Goal: Complete application form: Complete application form

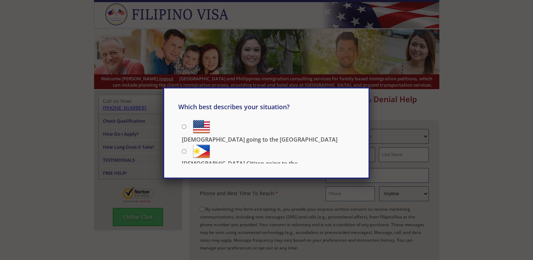
click at [184, 128] on input "[DEMOGRAPHIC_DATA] going to the [GEOGRAPHIC_DATA]" at bounding box center [184, 126] width 5 height 5
radio input "true"
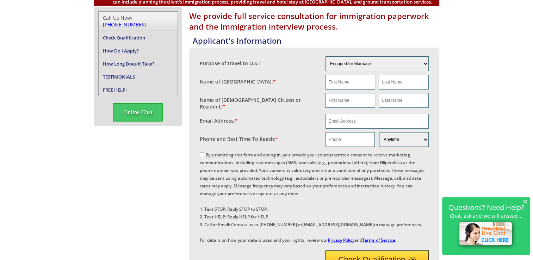
scroll to position [70, 0]
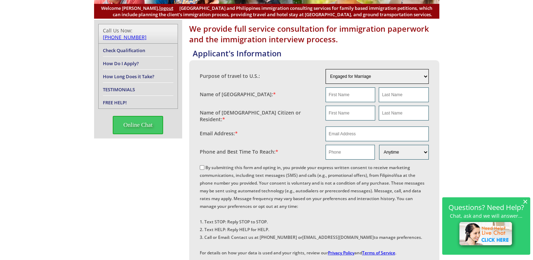
click at [345, 74] on select "Engaged for Marriage Already Married to [DEMOGRAPHIC_DATA] Citizen / Resident F…" at bounding box center [376, 76] width 103 height 15
click at [468, 75] on div "We provide full service consultation for immigration paperwork and the immigrat…" at bounding box center [266, 234] width 533 height 429
click at [354, 95] on input "text" at bounding box center [350, 94] width 50 height 15
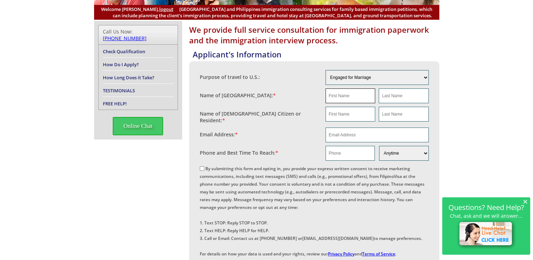
scroll to position [0, 0]
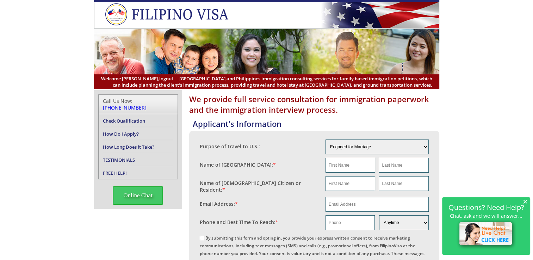
click at [32, 15] on header "Welcome [PERSON_NAME], logout [GEOGRAPHIC_DATA] and Philippines immigration con…" at bounding box center [266, 44] width 533 height 89
click at [471, 34] on header "Welcome [PERSON_NAME], logout [GEOGRAPHIC_DATA] and Philippines immigration con…" at bounding box center [266, 44] width 533 height 89
